Goal: Task Accomplishment & Management: Complete application form

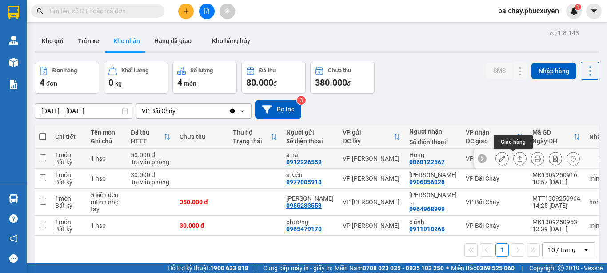
click at [517, 159] on icon at bounding box center [520, 158] width 6 height 6
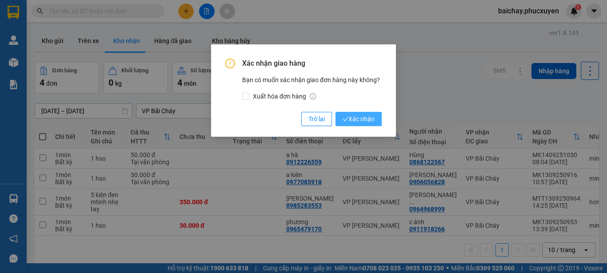
click at [355, 119] on span "Xác nhận" at bounding box center [358, 119] width 32 height 10
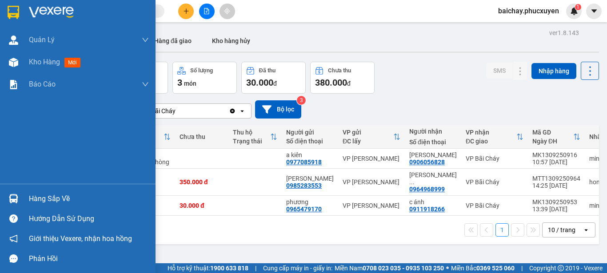
click at [44, 197] on div "Hàng sắp về" at bounding box center [89, 198] width 120 height 13
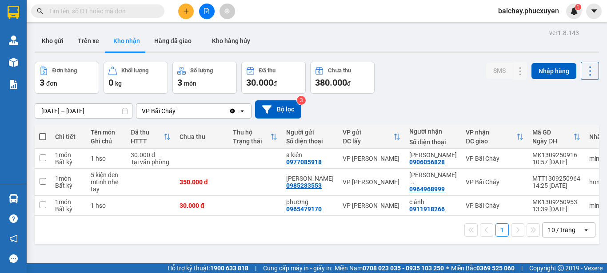
click at [438, 248] on section "Kết quả tìm kiếm ( 0 ) Bộ lọc No Data baichay.phucxuyen 1 Quản Lý Quản lý giao …" at bounding box center [303, 136] width 607 height 273
click at [53, 40] on button "Kho gửi" at bounding box center [53, 40] width 36 height 21
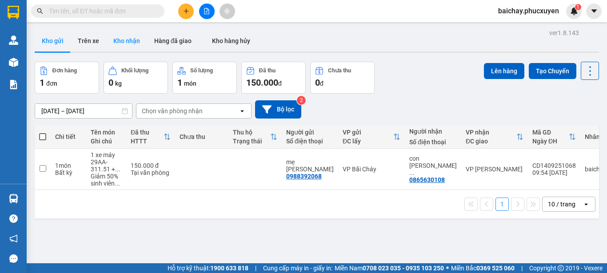
click at [129, 41] on button "Kho nhận" at bounding box center [126, 40] width 41 height 21
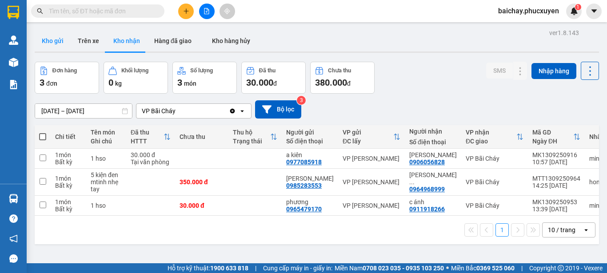
click at [48, 39] on button "Kho gửi" at bounding box center [53, 40] width 36 height 21
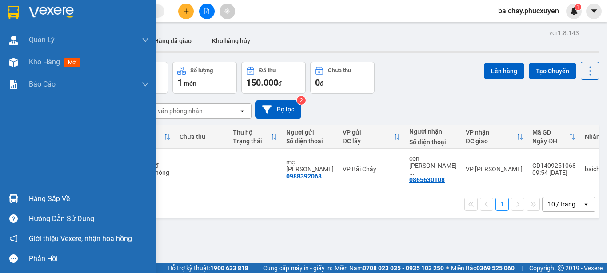
click at [50, 197] on div "Hàng sắp về" at bounding box center [89, 198] width 120 height 13
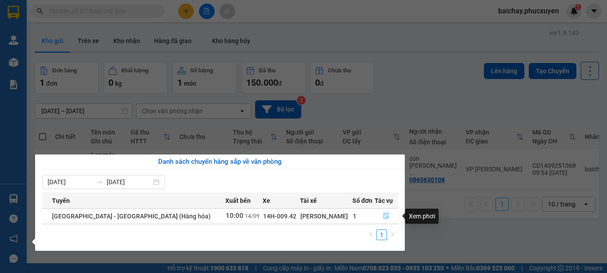
click at [383, 218] on icon "file-done" at bounding box center [385, 216] width 5 height 6
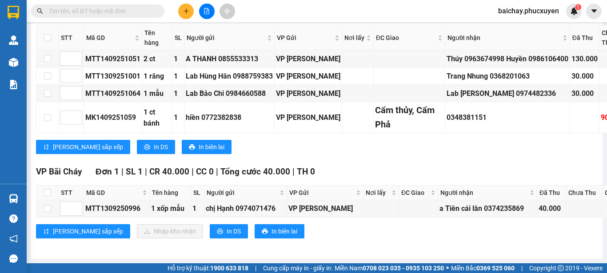
scroll to position [943, 0]
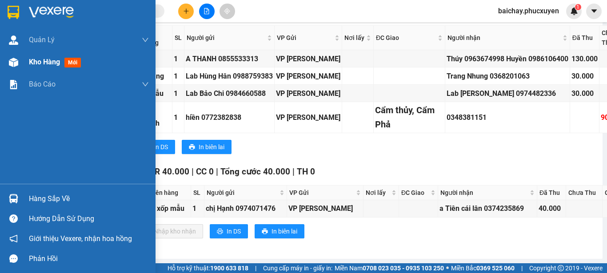
click at [37, 61] on span "Kho hàng" at bounding box center [44, 62] width 31 height 8
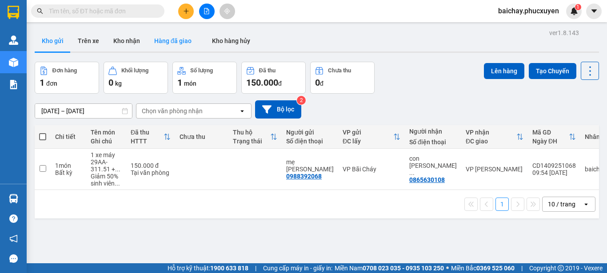
click at [164, 39] on button "Hàng đã giao" at bounding box center [173, 40] width 52 height 21
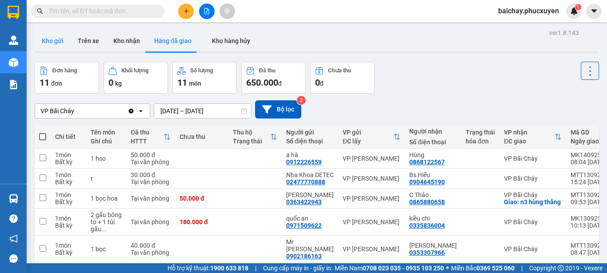
click at [58, 42] on button "Kho gửi" at bounding box center [53, 40] width 36 height 21
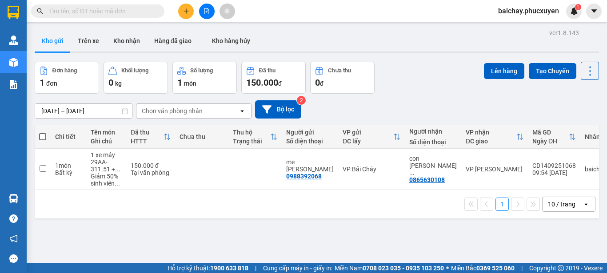
click at [188, 227] on div "ver 1.8.143 Kho gửi Trên xe Kho nhận Hàng đã giao Kho hàng hủy Đơn hàng 1 đơn K…" at bounding box center [316, 163] width 571 height 273
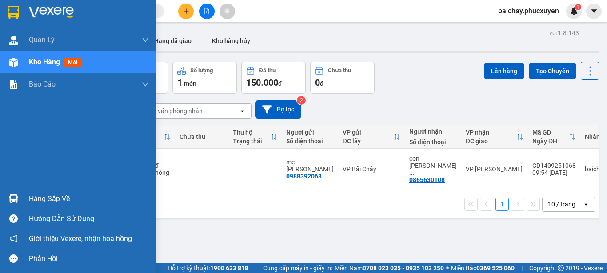
click at [44, 202] on div "Hàng sắp về" at bounding box center [89, 198] width 120 height 13
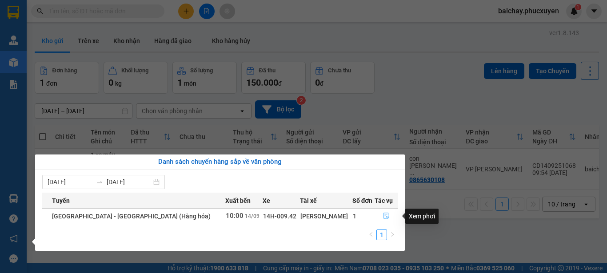
click at [383, 217] on icon "file-done" at bounding box center [385, 216] width 5 height 6
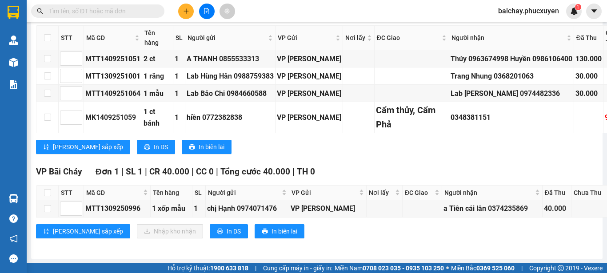
scroll to position [920, 0]
click at [48, 205] on input "checkbox" at bounding box center [47, 208] width 7 height 7
checkbox input "true"
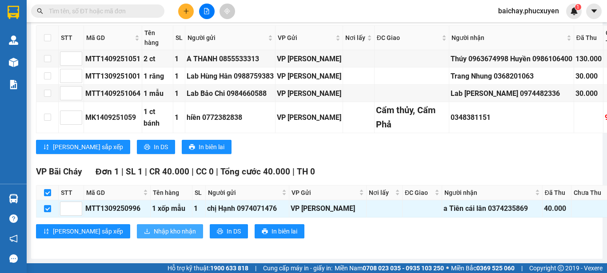
click at [154, 227] on span "Nhập kho nhận" at bounding box center [175, 232] width 42 height 10
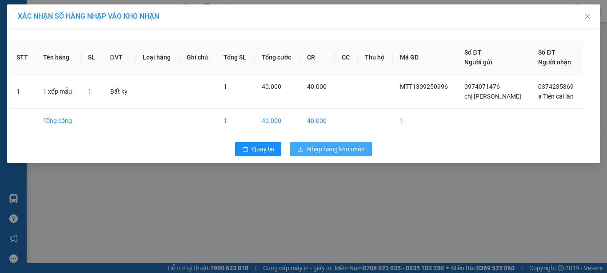
click at [326, 150] on span "Nhập hàng kho nhận" at bounding box center [336, 149] width 58 height 10
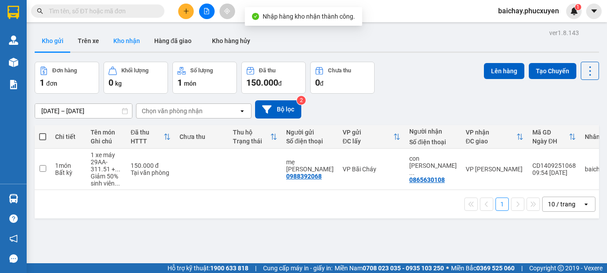
click at [126, 40] on button "Kho nhận" at bounding box center [126, 40] width 41 height 21
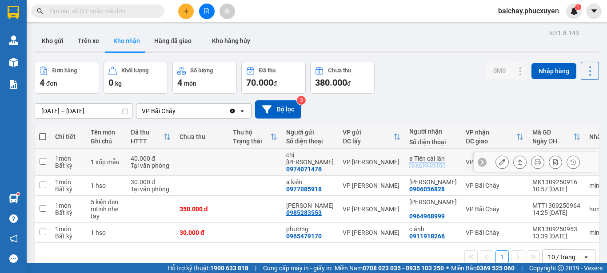
drag, startPoint x: 436, startPoint y: 162, endPoint x: 400, endPoint y: 165, distance: 36.6
click at [405, 165] on td "a Tiên cái lân 0374235869" at bounding box center [433, 162] width 56 height 27
checkbox input "true"
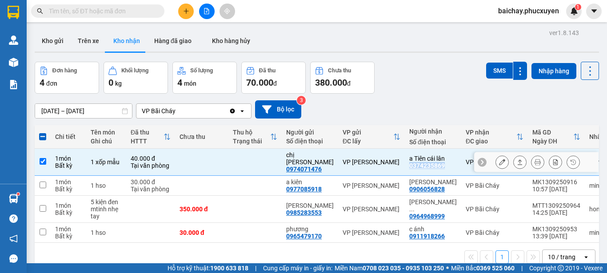
copy div "0374235869"
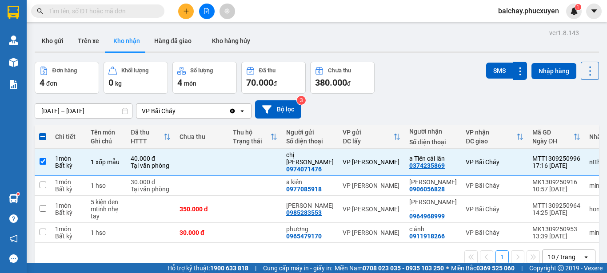
click at [138, 11] on input "text" at bounding box center [101, 11] width 105 height 10
paste input "0374235869"
type input "0374235869"
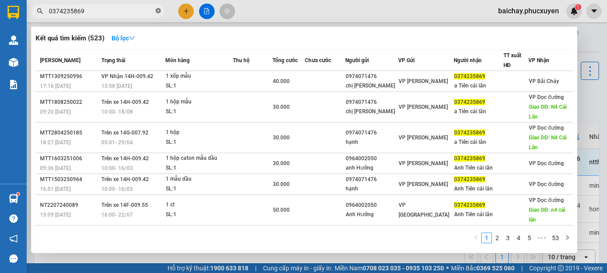
click at [157, 12] on icon "close-circle" at bounding box center [157, 10] width 5 height 5
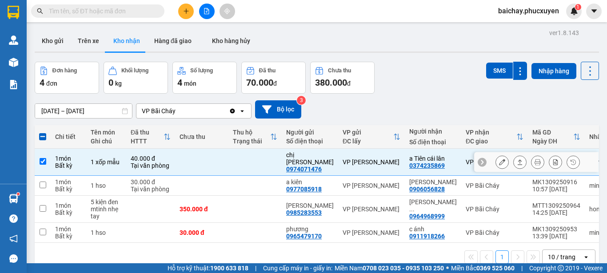
click at [44, 158] on input "checkbox" at bounding box center [43, 161] width 7 height 7
checkbox input "false"
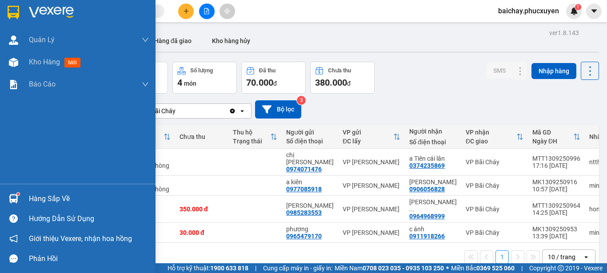
click at [12, 199] on img at bounding box center [13, 198] width 9 height 9
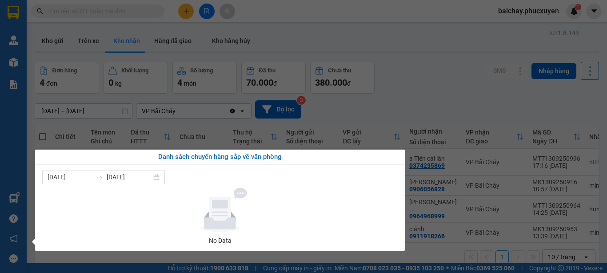
click at [451, 254] on section "Kết quả tìm kiếm ( 523 ) Bộ lọc Mã ĐH Trạng thái Món hàng Thu hộ Tổng cước Chưa…" at bounding box center [303, 136] width 607 height 273
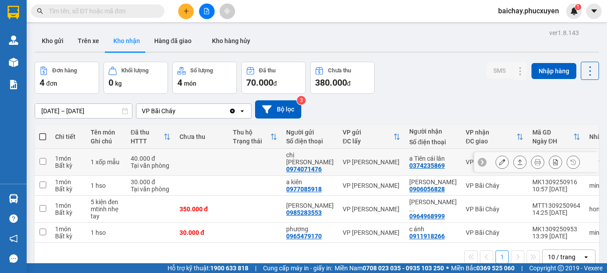
click at [534, 159] on icon at bounding box center [537, 162] width 6 height 6
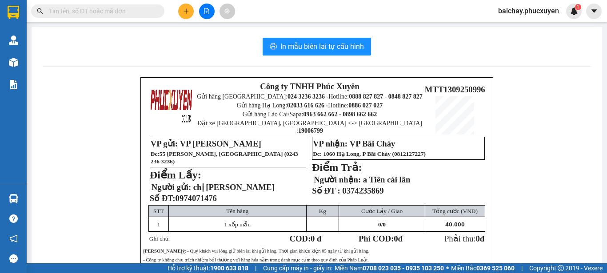
scroll to position [44, 0]
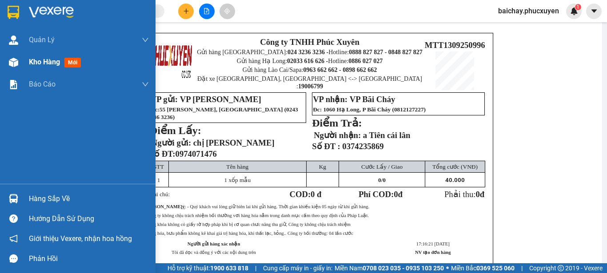
click at [47, 64] on span "Kho hàng" at bounding box center [44, 62] width 31 height 8
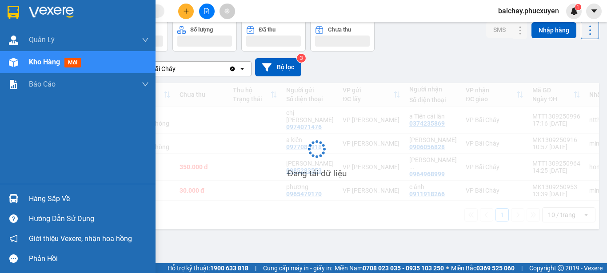
scroll to position [41, 0]
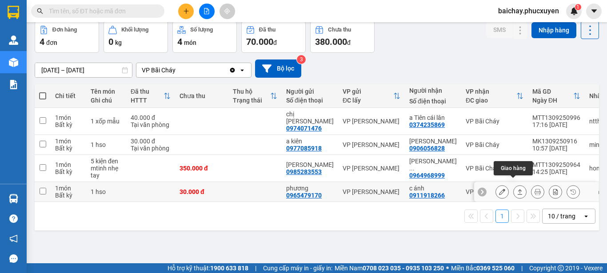
click at [517, 189] on icon at bounding box center [520, 192] width 6 height 6
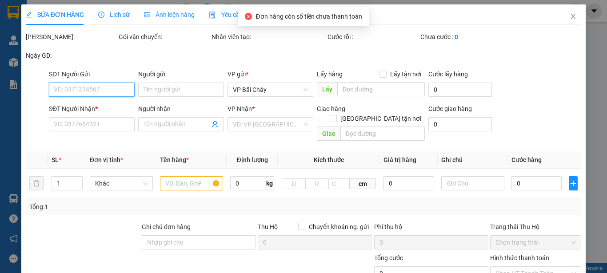
type input "0965479170"
type input "phương"
type input "0911918266"
type input "c ánh"
type input "30.000"
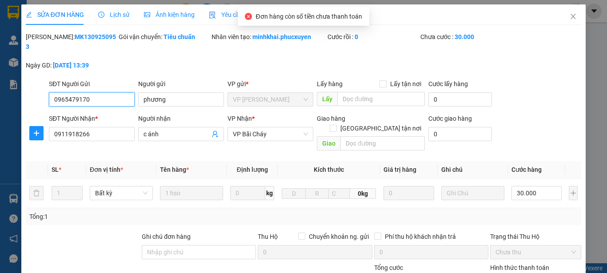
scroll to position [44, 0]
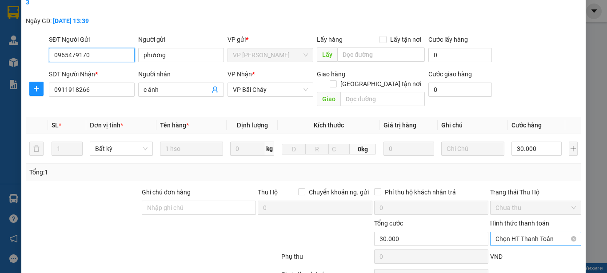
click at [553, 232] on span "Chọn HT Thanh Toán" at bounding box center [535, 238] width 80 height 13
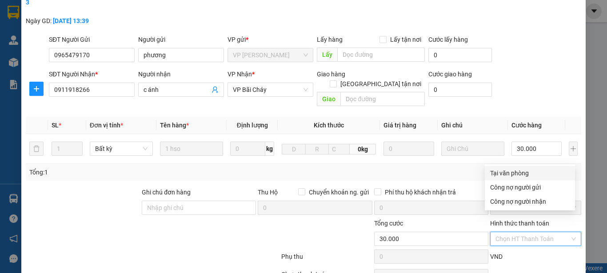
click at [505, 172] on div "Tại văn phòng" at bounding box center [530, 173] width 80 height 10
type input "0"
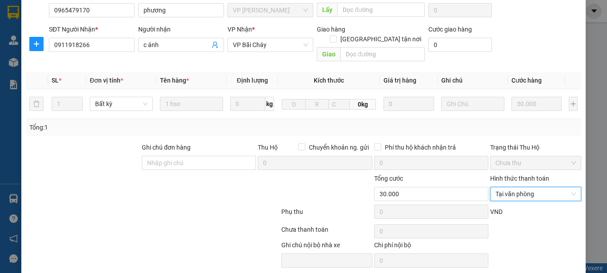
scroll to position [103, 0]
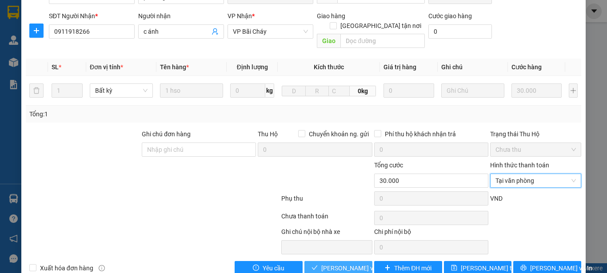
click at [325, 263] on span "[PERSON_NAME] và Giao hàng" at bounding box center [363, 268] width 85 height 10
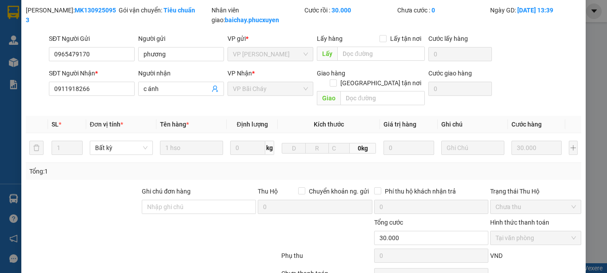
scroll to position [0, 0]
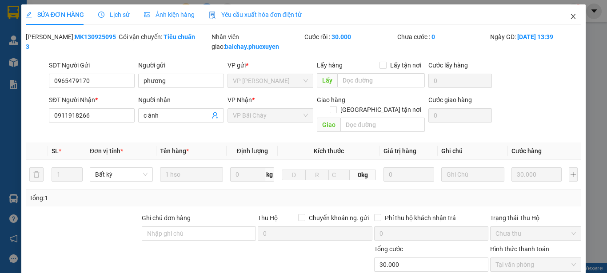
click at [571, 17] on icon "close" at bounding box center [573, 16] width 5 height 5
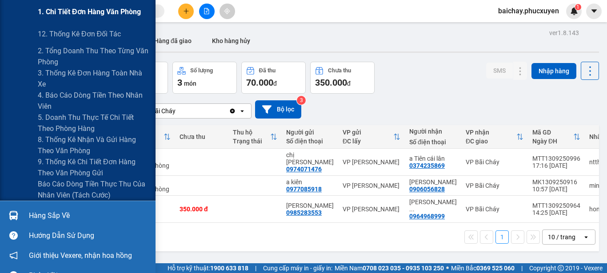
scroll to position [134, 0]
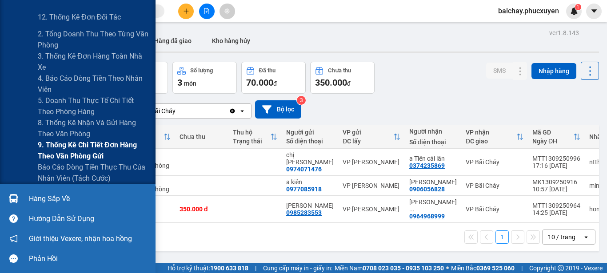
click at [77, 148] on span "9. Thống kê chi tiết đơn hàng theo văn phòng gửi" at bounding box center [93, 150] width 111 height 22
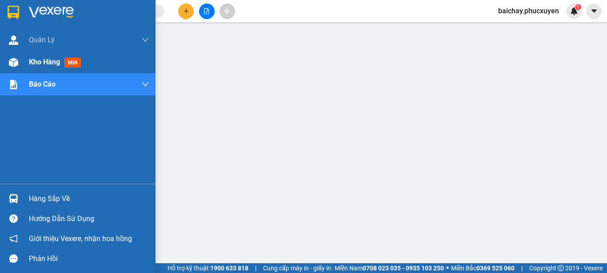
click at [44, 60] on span "Kho hàng" at bounding box center [44, 62] width 31 height 8
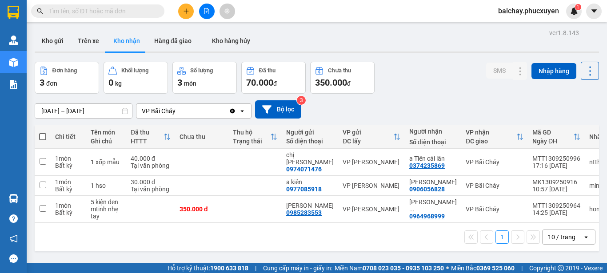
click at [531, 12] on span "baichay.phucxuyen" at bounding box center [528, 10] width 75 height 11
click at [515, 27] on span "Đăng xuất" at bounding box center [533, 28] width 56 height 10
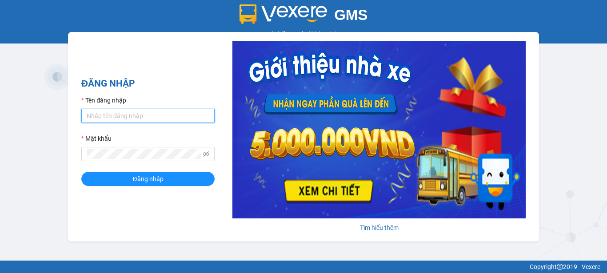
click at [146, 116] on input "Tên đăng nhập" at bounding box center [147, 116] width 133 height 14
type input "phuongbc.phucxuyen"
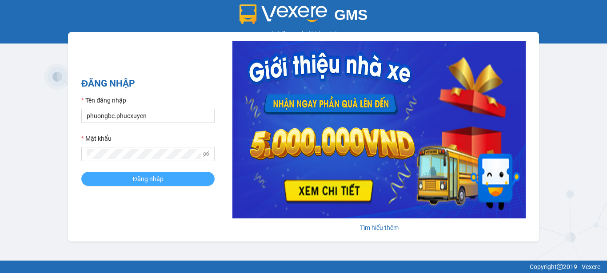
click at [137, 179] on span "Đăng nhập" at bounding box center [147, 179] width 31 height 10
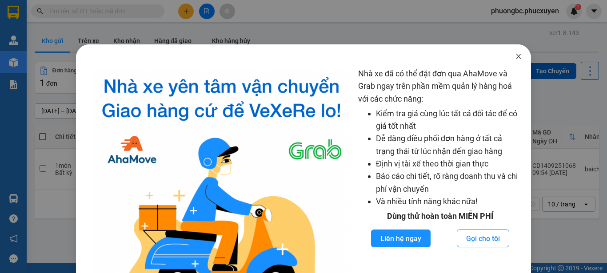
click at [515, 57] on icon "close" at bounding box center [518, 56] width 7 height 7
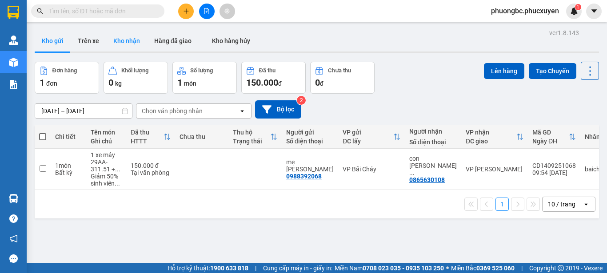
click at [130, 42] on button "Kho nhận" at bounding box center [126, 40] width 41 height 21
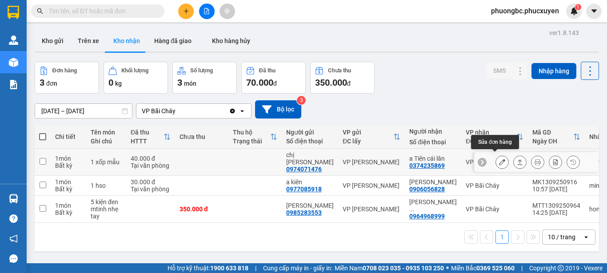
click at [499, 159] on icon at bounding box center [502, 162] width 6 height 6
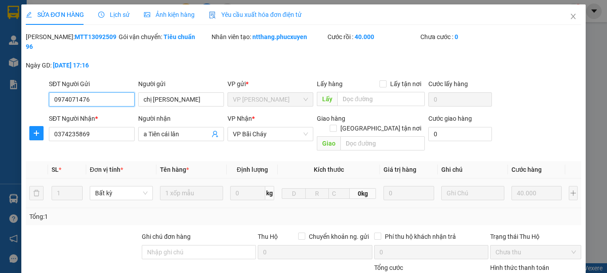
type input "0974071476"
type input "chị [PERSON_NAME]"
type input "0374235869"
type input "a Tiên cái lân"
type input "40.000"
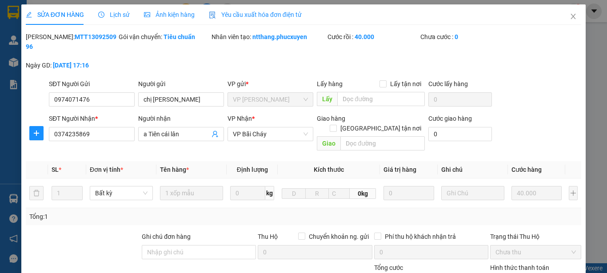
drag, startPoint x: 100, startPoint y: 37, endPoint x: 49, endPoint y: 39, distance: 50.7
click at [49, 39] on div "[PERSON_NAME]: MTT1309250996" at bounding box center [71, 42] width 91 height 20
copy b "MTT1309250996"
drag, startPoint x: 179, startPoint y: 93, endPoint x: 105, endPoint y: 86, distance: 73.6
click at [105, 86] on div "SĐT Người Gửi 0974071476 Người gửi chị [PERSON_NAME] chị [PERSON_NAME] VP gửi *…" at bounding box center [315, 94] width 536 height 31
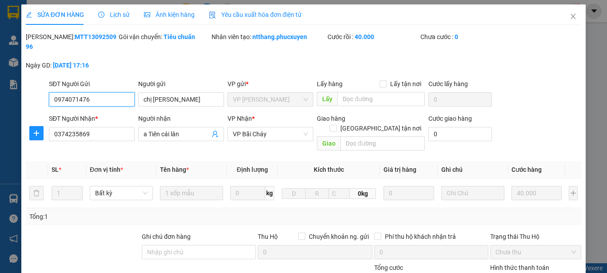
drag, startPoint x: 92, startPoint y: 84, endPoint x: 73, endPoint y: 99, distance: 24.1
click at [30, 85] on div "SĐT Người Gửi 0974071476 0974071476 Người gửi chị [PERSON_NAME] VP gửi * VP [PE…" at bounding box center [303, 94] width 557 height 31
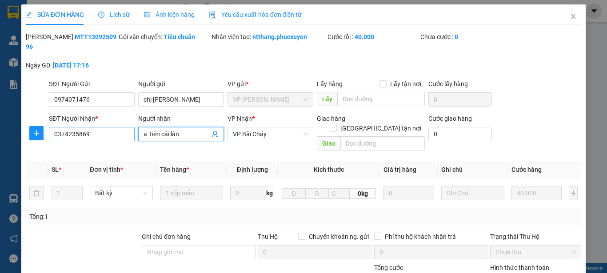
drag, startPoint x: 187, startPoint y: 122, endPoint x: 114, endPoint y: 119, distance: 72.9
click at [114, 119] on div "SĐT Người Nhận * 0374235869 Người nhận a Tiên cái lân a Tiên cái lân VP Nhận * …" at bounding box center [315, 134] width 536 height 41
drag, startPoint x: 120, startPoint y: 123, endPoint x: 0, endPoint y: 123, distance: 120.4
click at [0, 123] on div "SỬA ĐƠN HÀNG Lịch sử Ảnh kiện hàng Yêu cầu xuất hóa đơn điện tử Total Paid Fee …" at bounding box center [303, 136] width 607 height 273
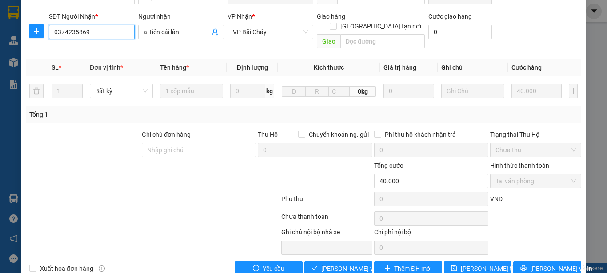
scroll to position [103, 0]
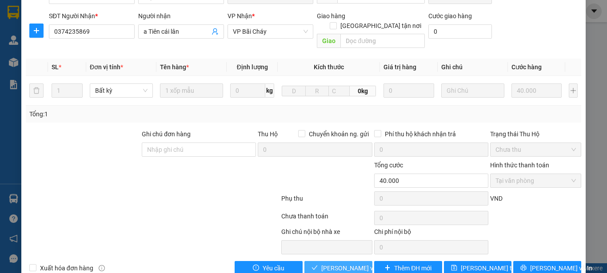
click at [324, 263] on span "[PERSON_NAME] và Giao hàng" at bounding box center [363, 268] width 85 height 10
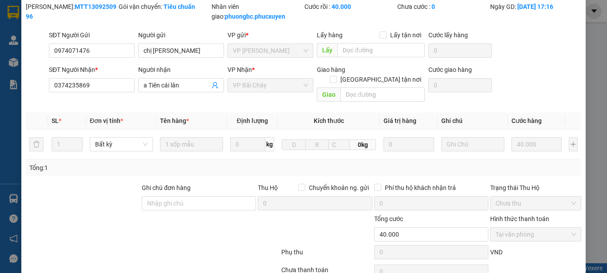
scroll to position [5, 0]
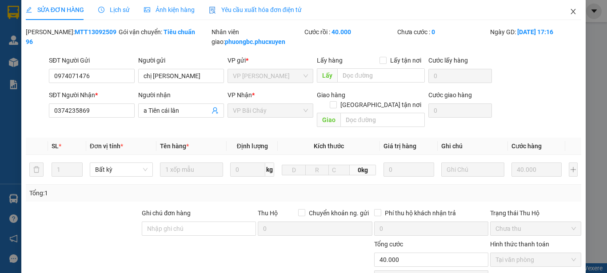
click at [569, 12] on icon "close" at bounding box center [572, 11] width 7 height 7
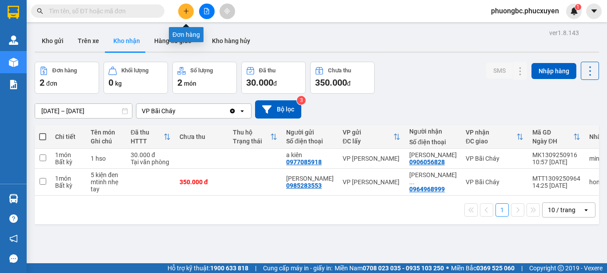
click at [187, 11] on icon "plus" at bounding box center [186, 11] width 6 height 6
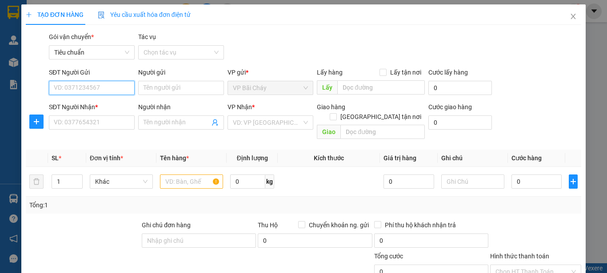
click at [94, 91] on input "SĐT Người Gửi" at bounding box center [92, 88] width 86 height 14
type input "0946832516"
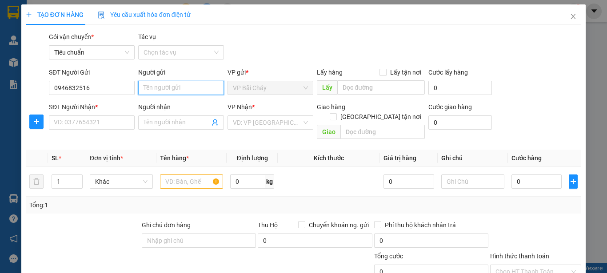
click at [170, 88] on input "Người gửi" at bounding box center [181, 88] width 86 height 14
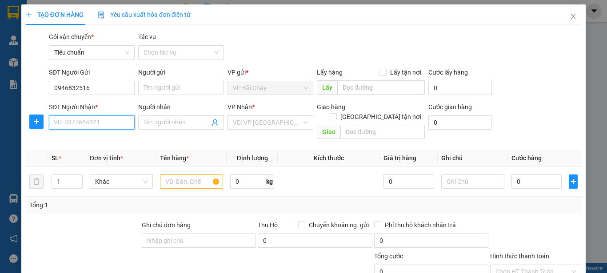
click at [91, 121] on input "SĐT Người Nhận *" at bounding box center [92, 122] width 86 height 14
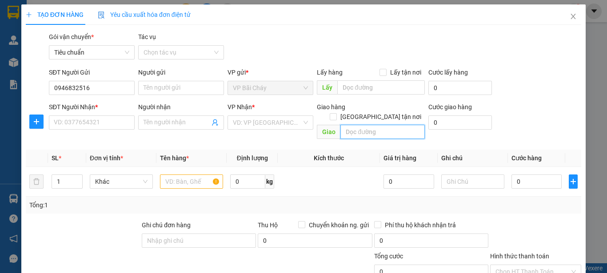
click at [356, 125] on input "text" at bounding box center [382, 132] width 84 height 14
drag, startPoint x: 414, startPoint y: 124, endPoint x: 312, endPoint y: 117, distance: 101.9
click at [315, 117] on div "Giao hàng [GEOGRAPHIC_DATA] tận nơi Giao 79 [PERSON_NAME], hoàng mai" at bounding box center [370, 122] width 111 height 41
type input "79 [PERSON_NAME], [PERSON_NAME]"
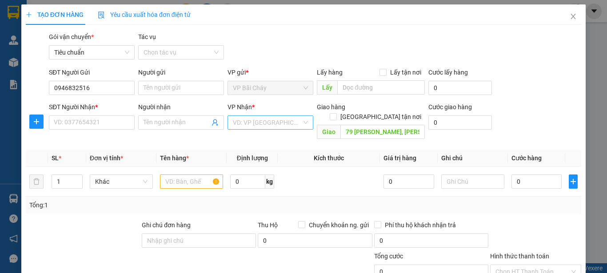
click at [268, 123] on input "search" at bounding box center [267, 122] width 69 height 13
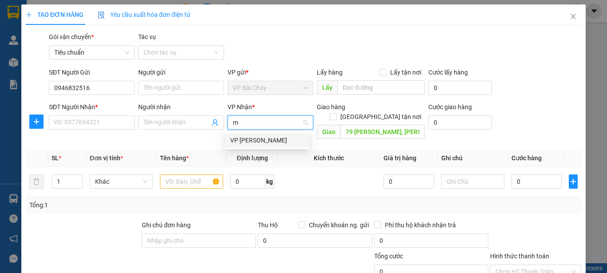
type input "mi"
click at [263, 139] on div "VP [PERSON_NAME]" at bounding box center [267, 140] width 74 height 10
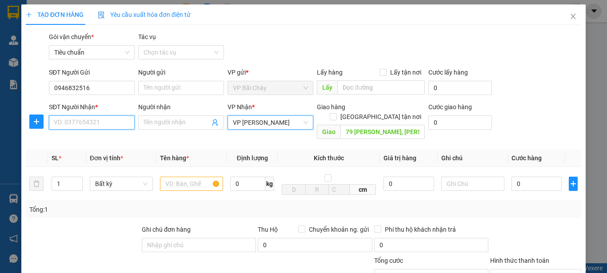
click at [94, 123] on input "SĐT Người Nhận *" at bounding box center [92, 122] width 86 height 14
click at [99, 123] on input "SĐT Người Nhận *" at bounding box center [92, 122] width 86 height 14
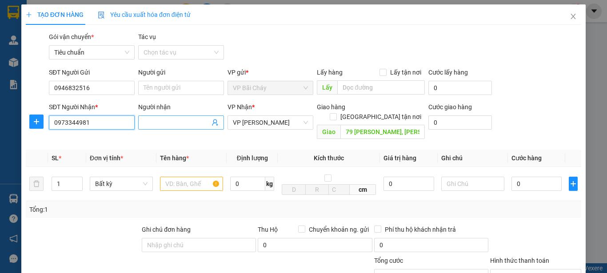
type input "0973344981"
click at [174, 120] on input "Người nhận" at bounding box center [176, 123] width 66 height 10
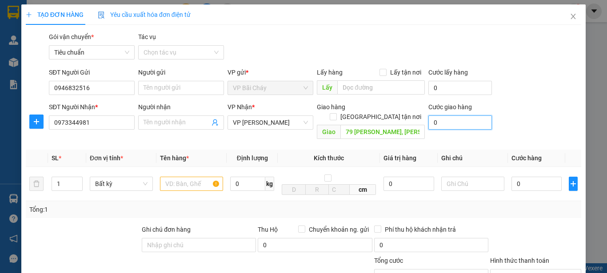
click at [439, 122] on input "0" at bounding box center [460, 122] width 64 height 14
type input "7"
type input "70"
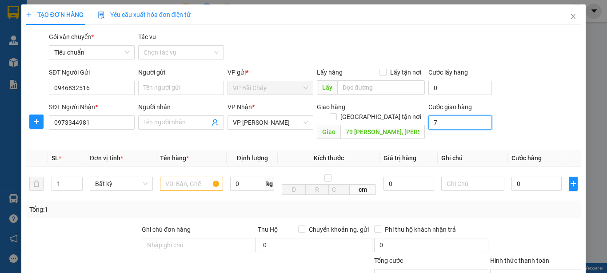
type input "70"
type input "70.000"
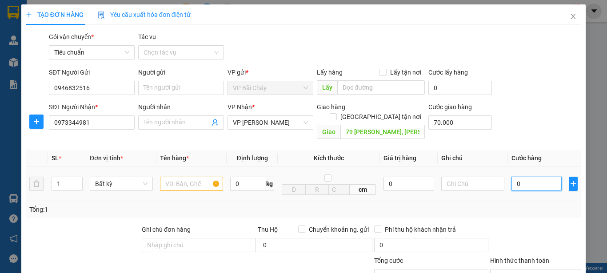
click at [520, 177] on input "0" at bounding box center [536, 184] width 50 height 14
type input "5"
type input "70.005"
type input "50"
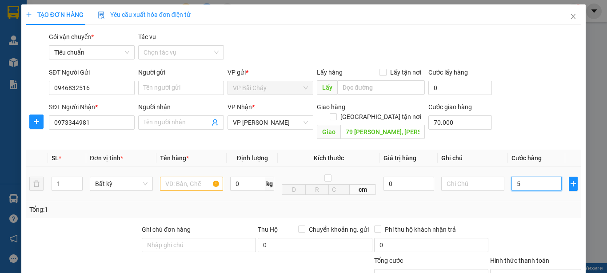
type input "70.050"
type input "50.000"
type input "120.000"
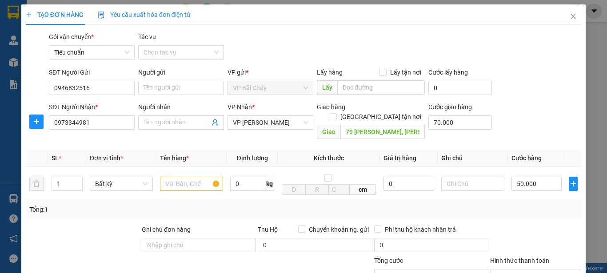
click at [525, 205] on div "Tổng: 1" at bounding box center [303, 210] width 548 height 10
click at [182, 177] on input "text" at bounding box center [191, 184] width 63 height 14
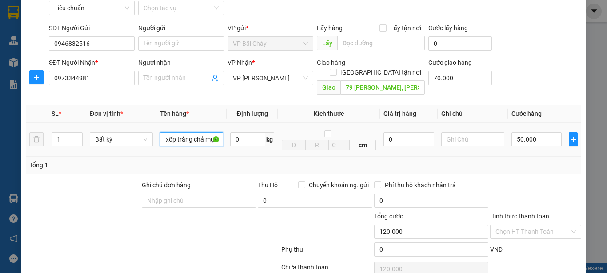
scroll to position [0, 4]
type input "1 xốp trắng chả mực"
click at [382, 80] on input "79 [PERSON_NAME], [PERSON_NAME]" at bounding box center [382, 87] width 84 height 14
click at [410, 80] on input "79 [PERSON_NAME], [PERSON_NAME]" at bounding box center [382, 87] width 84 height 14
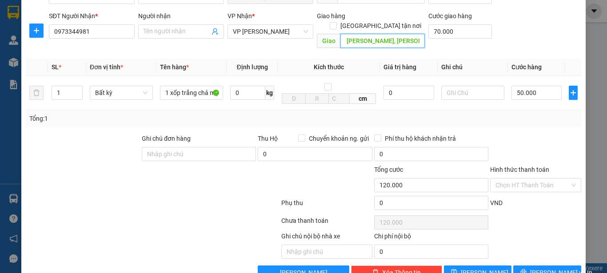
scroll to position [106, 0]
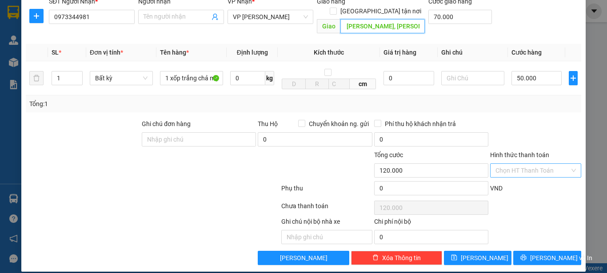
type input "79 [PERSON_NAME], [PERSON_NAME] , HN"
click at [547, 164] on input "Hình thức thanh toán" at bounding box center [532, 170] width 74 height 13
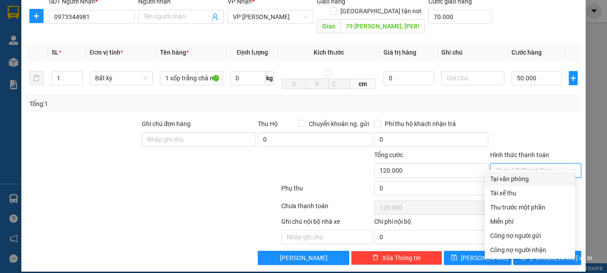
click at [521, 179] on div "Tại văn phòng" at bounding box center [530, 179] width 80 height 10
type input "0"
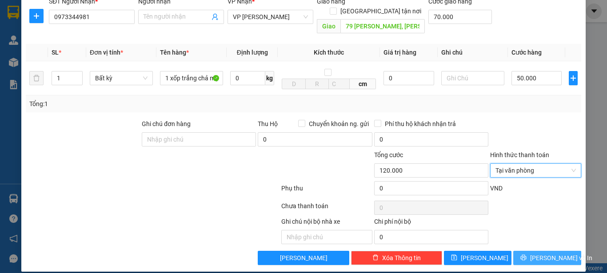
click at [541, 253] on span "[PERSON_NAME] và In" at bounding box center [561, 258] width 62 height 10
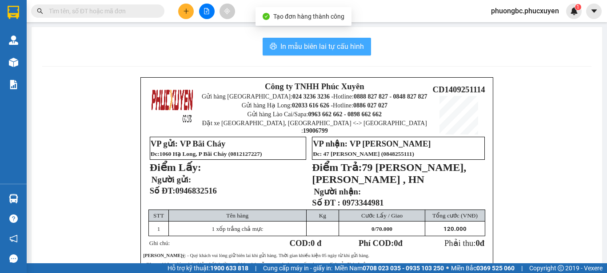
click at [316, 46] on span "In mẫu biên lai tự cấu hình" at bounding box center [322, 46] width 84 height 11
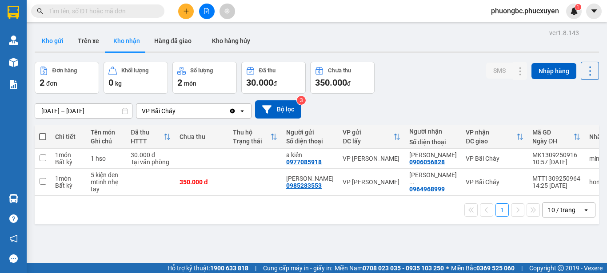
click at [56, 40] on button "Kho gửi" at bounding box center [53, 40] width 36 height 21
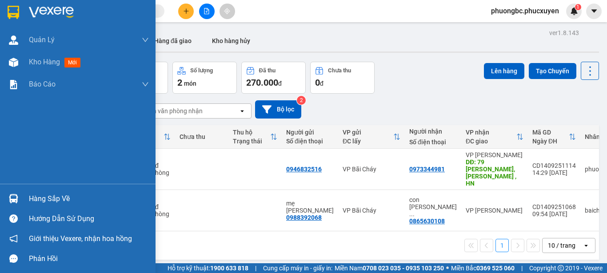
click at [47, 199] on div "Hàng sắp về" at bounding box center [89, 198] width 120 height 13
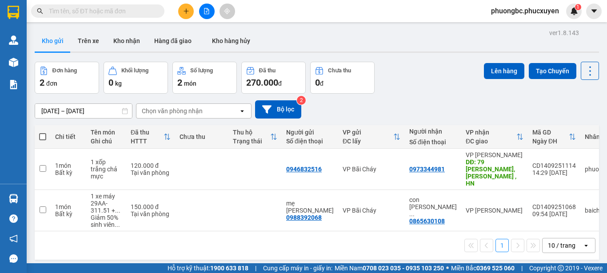
click at [428, 251] on section "Kết quả tìm kiếm ( 0 ) Bộ lọc No Data phuongbc.phucxuyen 1 [PERSON_NAME] lý gia…" at bounding box center [303, 136] width 607 height 273
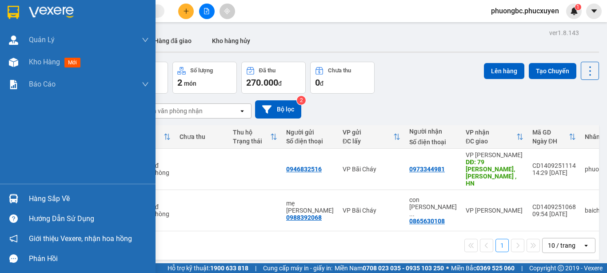
click at [46, 198] on div "Hàng sắp về" at bounding box center [89, 198] width 120 height 13
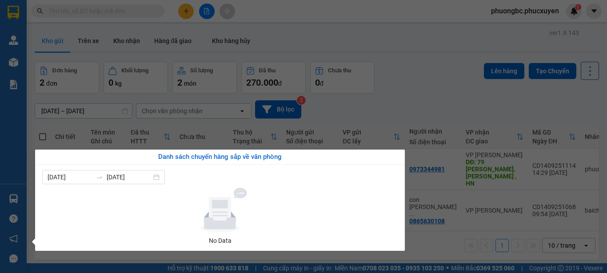
click at [425, 91] on section "Kết quả tìm kiếm ( 0 ) Bộ lọc No Data phuongbc.phucxuyen 1 [PERSON_NAME] lý gia…" at bounding box center [303, 136] width 607 height 273
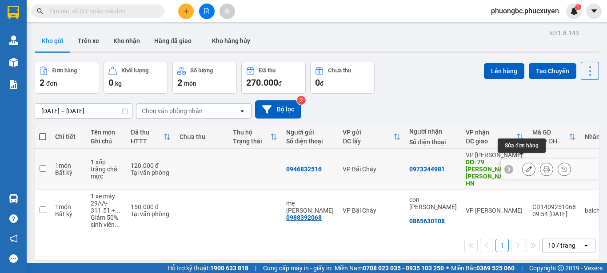
click at [525, 166] on icon at bounding box center [528, 169] width 6 height 6
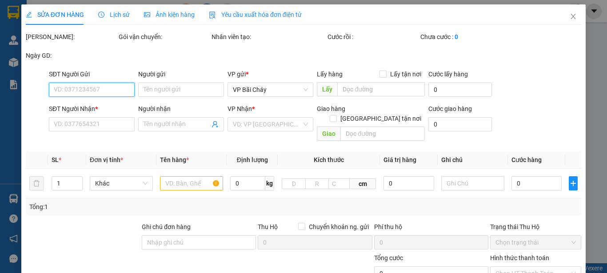
type input "0946832516"
type input "0973344981"
type input "79 [PERSON_NAME], [PERSON_NAME] , HN"
type input "70.000"
type input "120.000"
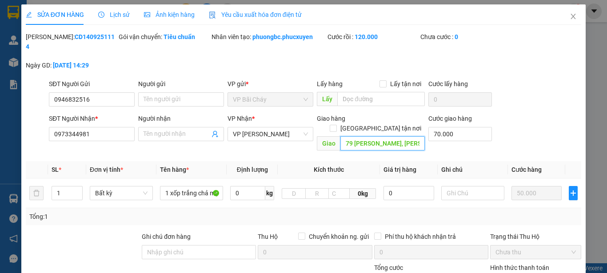
click at [353, 136] on input "79 [PERSON_NAME], [PERSON_NAME] , HN" at bounding box center [382, 143] width 84 height 14
click at [567, 13] on span "Close" at bounding box center [573, 16] width 25 height 25
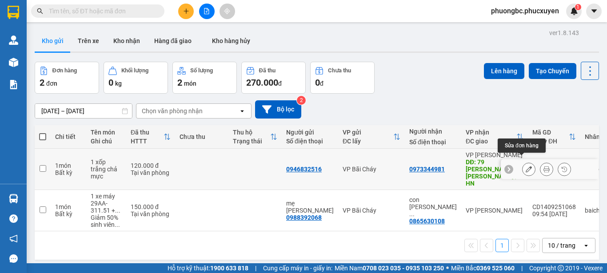
click at [525, 166] on icon at bounding box center [528, 169] width 6 height 6
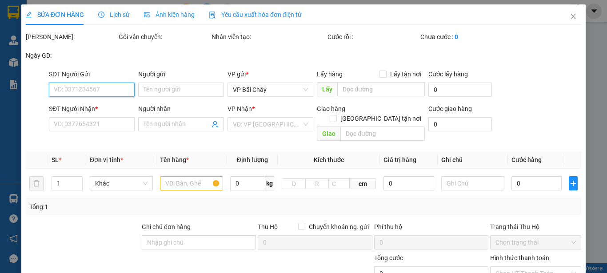
type input "0946832516"
type input "0973344981"
type input "79 [PERSON_NAME], [PERSON_NAME] , HN"
type input "70.000"
type input "120.000"
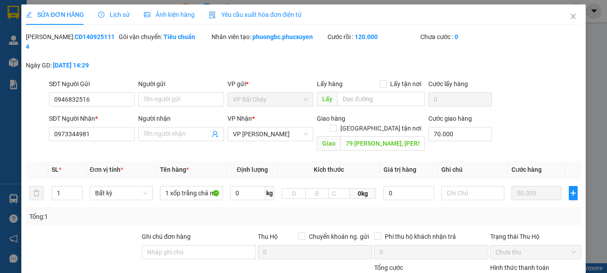
drag, startPoint x: 97, startPoint y: 37, endPoint x: 49, endPoint y: 38, distance: 48.0
click at [49, 38] on div "[PERSON_NAME]: CD1409251114" at bounding box center [71, 42] width 91 height 20
copy b "CD1409251114"
drag, startPoint x: 102, startPoint y: 88, endPoint x: 24, endPoint y: 88, distance: 77.7
click at [24, 88] on div "SỬA ĐƠN HÀNG Lịch sử Ảnh kiện hàng Yêu cầu xuất hóa đơn điện tử Total Paid Fee …" at bounding box center [303, 194] width 564 height 380
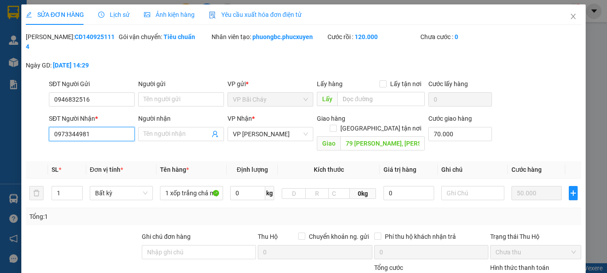
drag, startPoint x: 112, startPoint y: 124, endPoint x: 36, endPoint y: 123, distance: 76.9
click at [36, 123] on div "SĐT Người Nhận * 0973344981 0973344981 Người nhận Tên người nhận VP Nhận * VP […" at bounding box center [303, 134] width 557 height 41
